Goal: Information Seeking & Learning: Learn about a topic

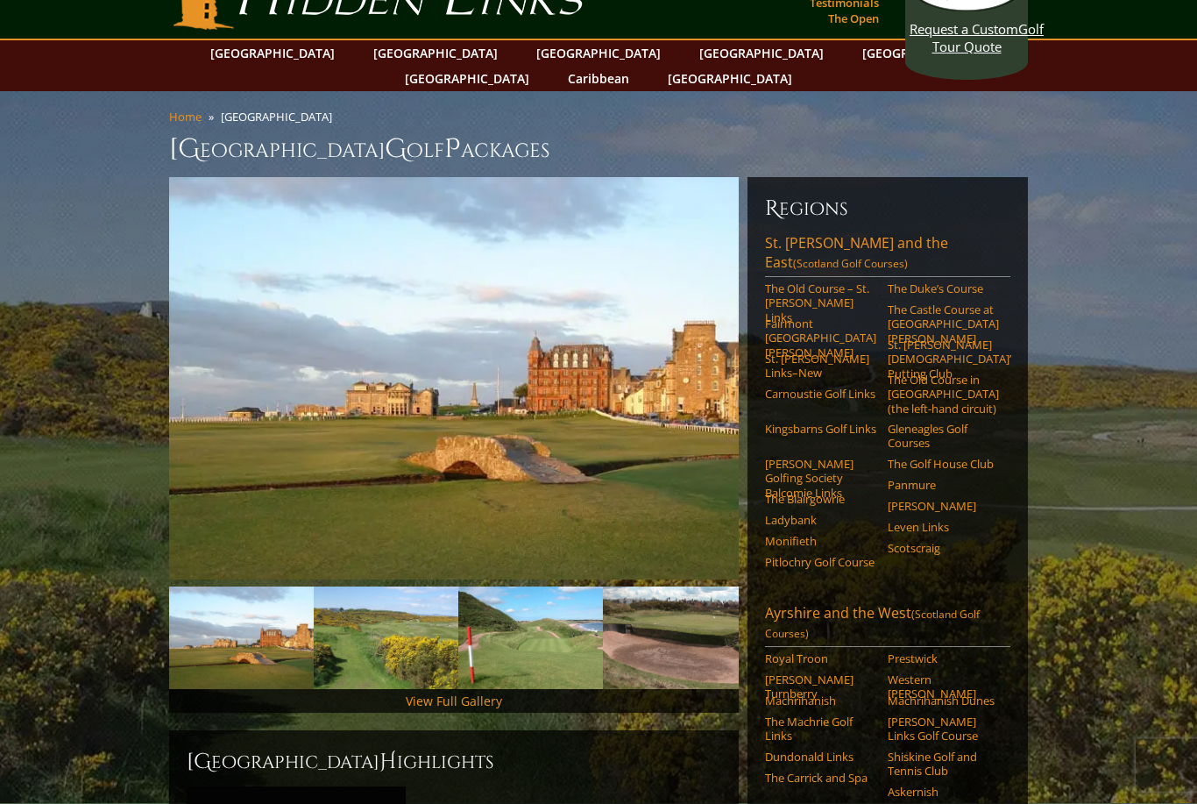
scroll to position [46, 0]
click at [819, 281] on link "The Old Course – St. [PERSON_NAME] Links" at bounding box center [820, 302] width 111 height 43
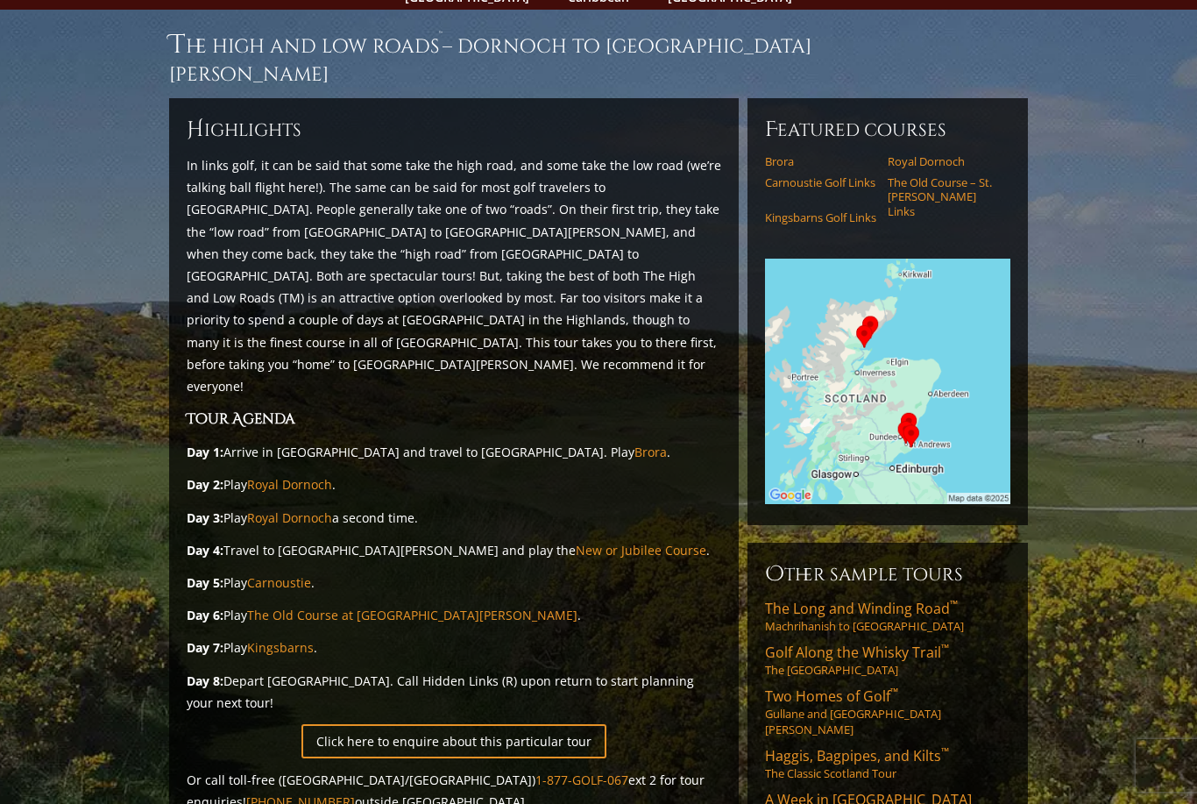
scroll to position [121, 0]
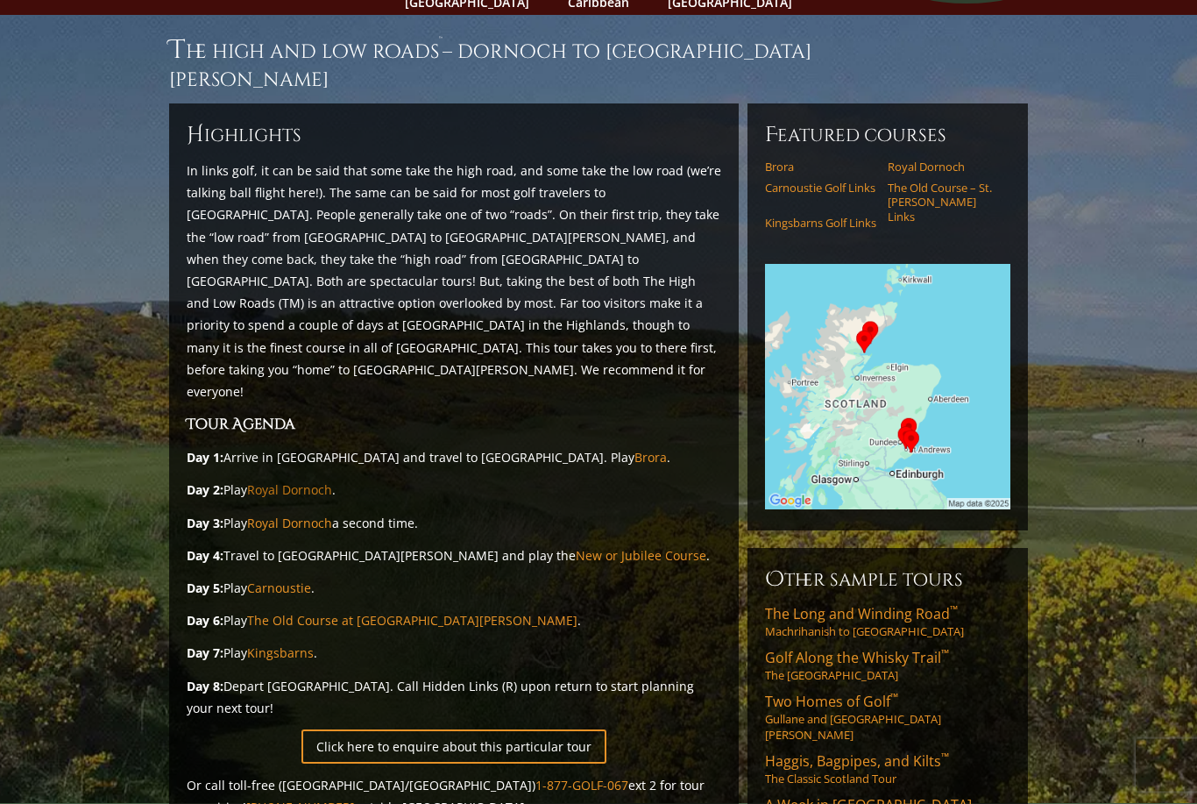
click at [302, 482] on link "Royal Dornoch" at bounding box center [289, 490] width 85 height 17
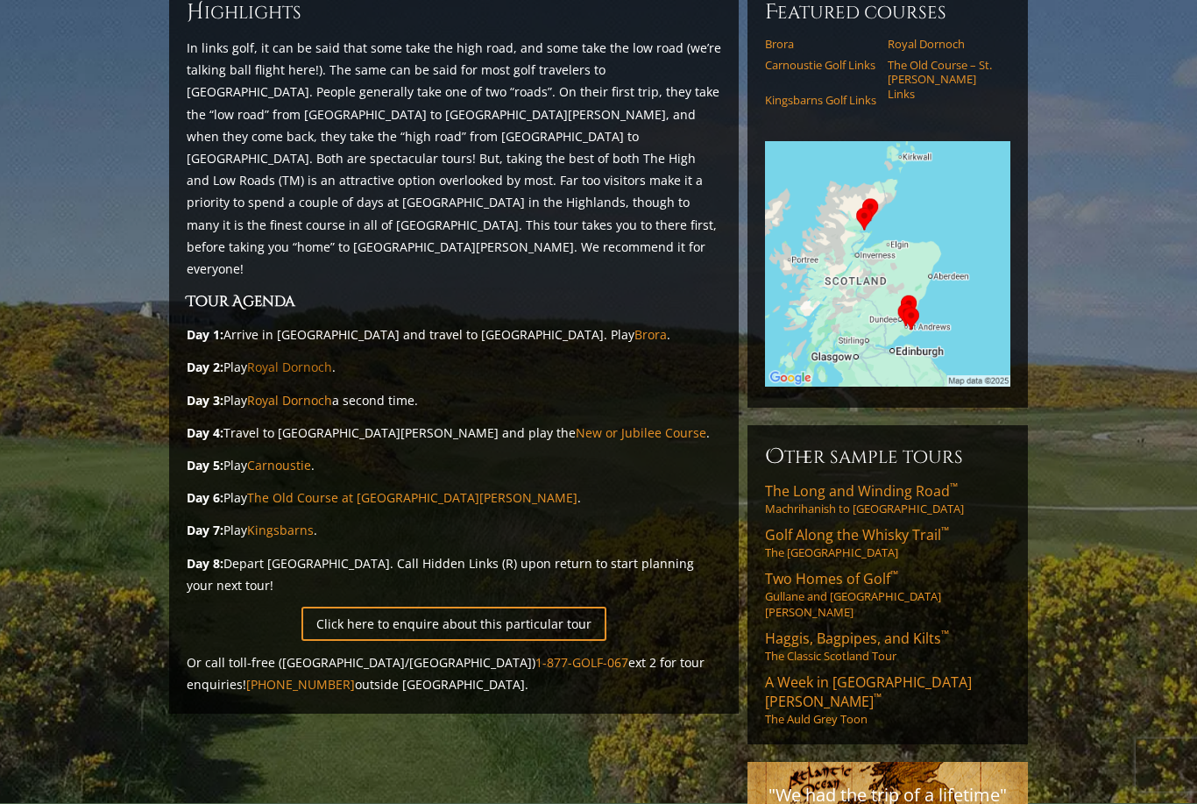
scroll to position [252, 0]
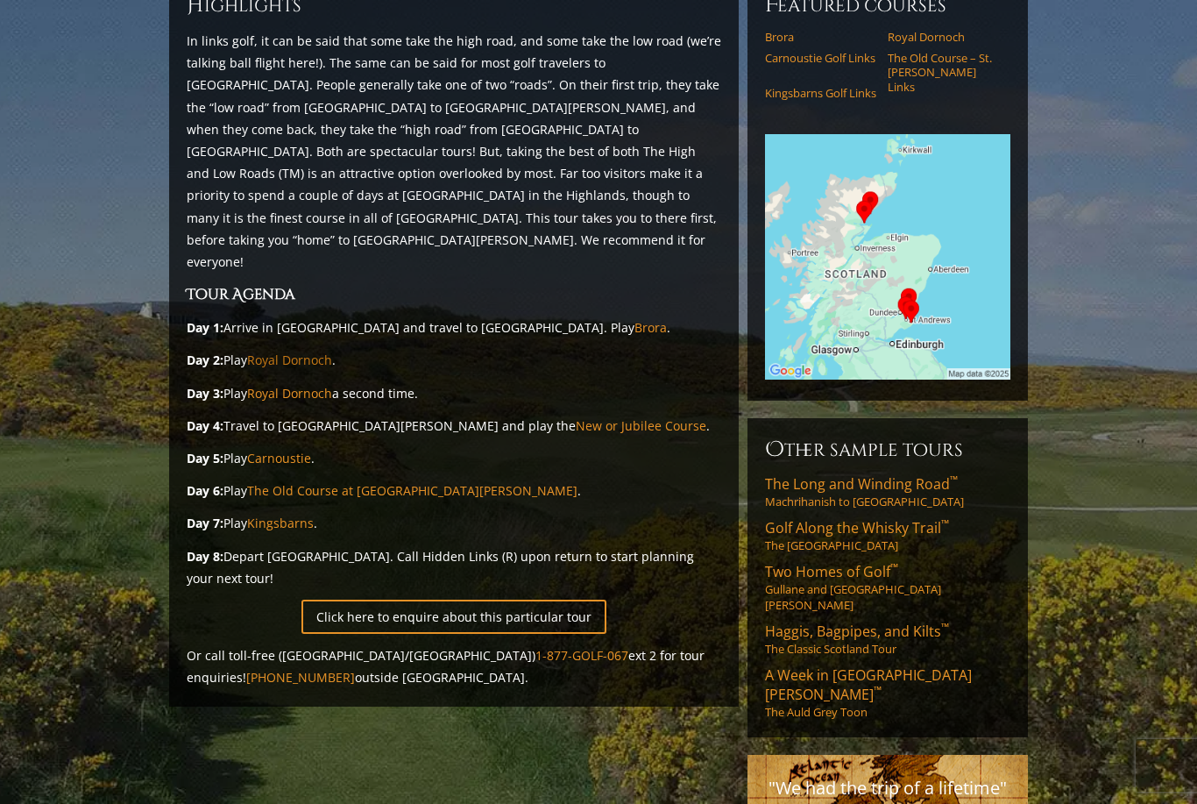
click at [859, 562] on span "Two Homes of Golf ™" at bounding box center [831, 571] width 133 height 19
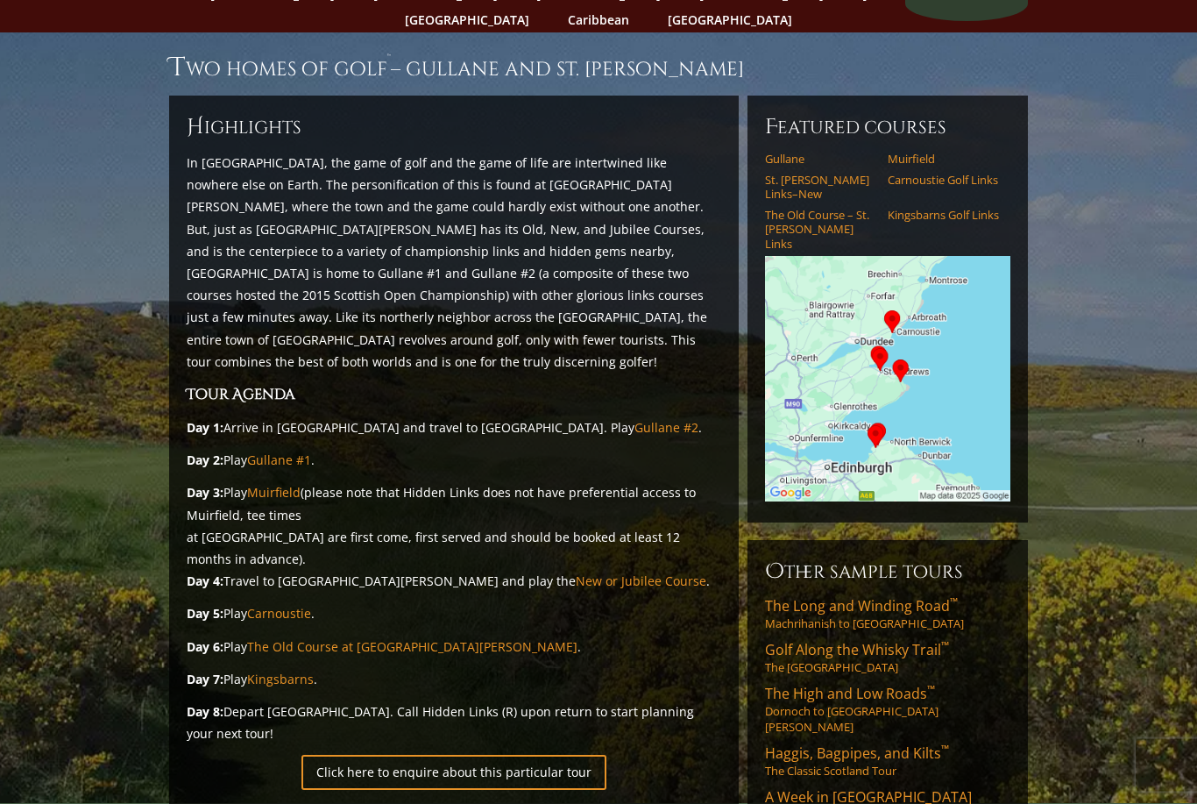
scroll to position [105, 0]
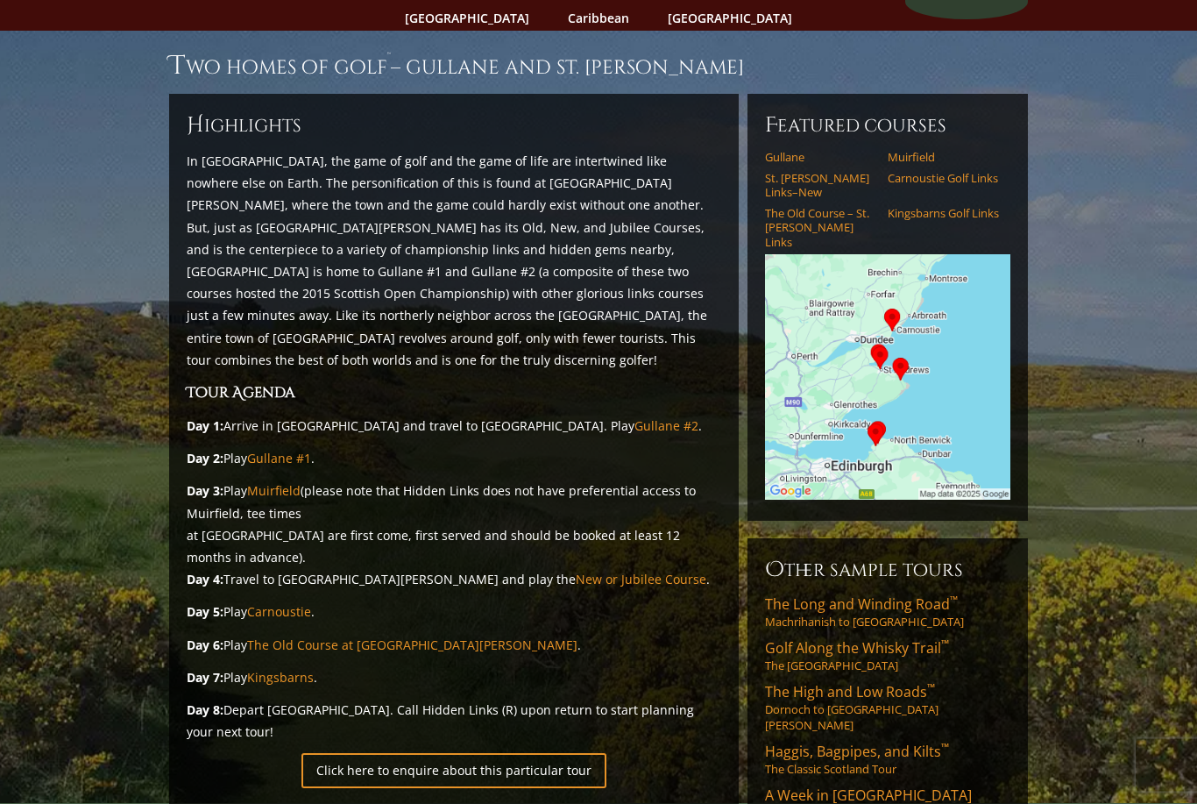
click at [917, 207] on link "Kingsbarns Golf Links" at bounding box center [943, 214] width 111 height 14
